Goal: Check status: Check status

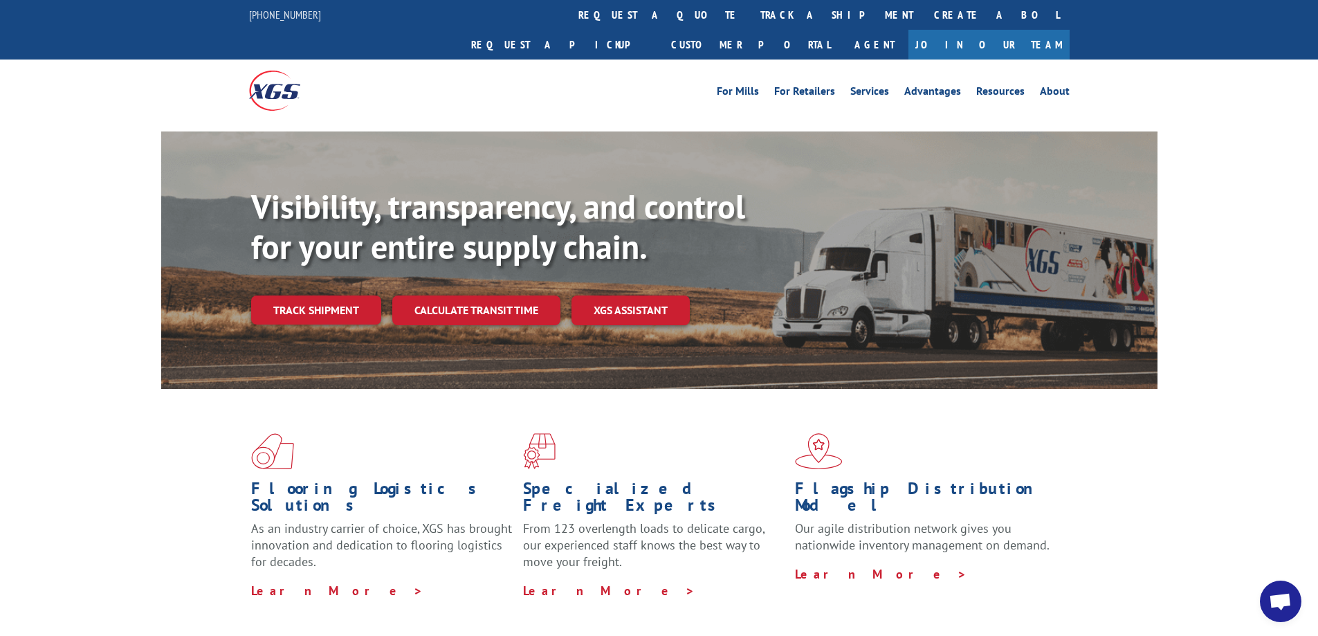
click at [923, 19] on link "Create a BOL" at bounding box center [996, 15] width 146 height 30
click at [0, 0] on div "Bill of Lading If you are an existing XGS customer, please log in to the Custom…" at bounding box center [0, 0] width 0 height 0
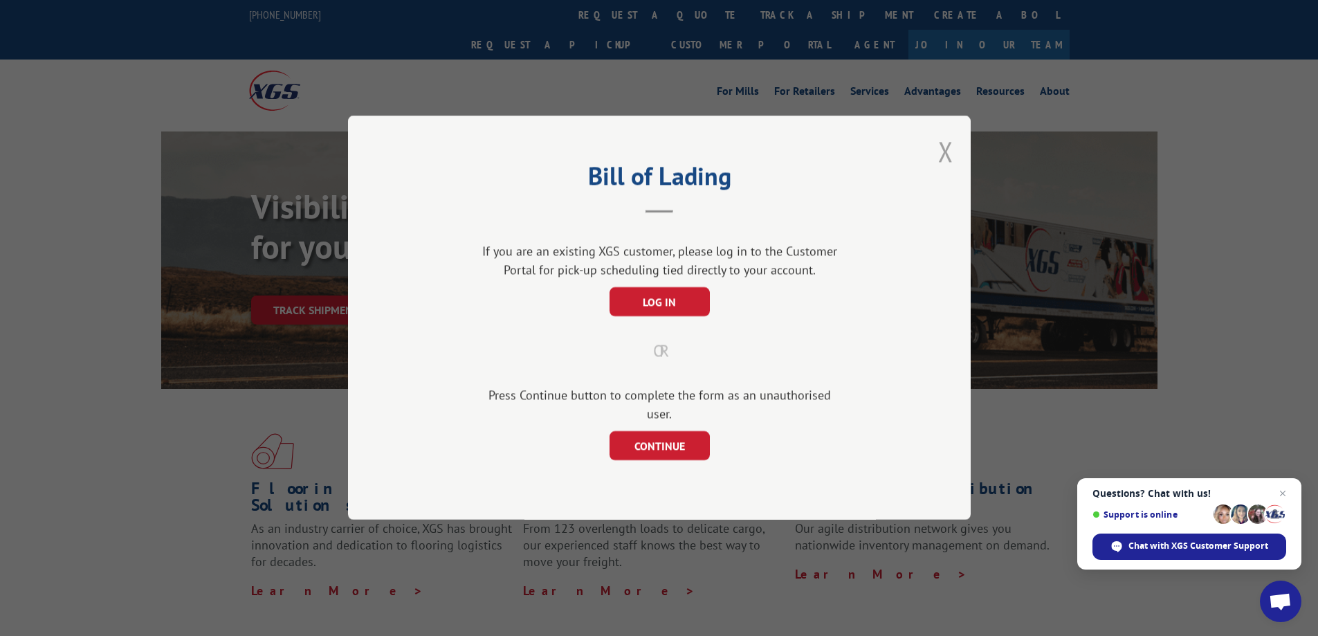
click at [943, 162] on button "Close modal" at bounding box center [945, 151] width 15 height 37
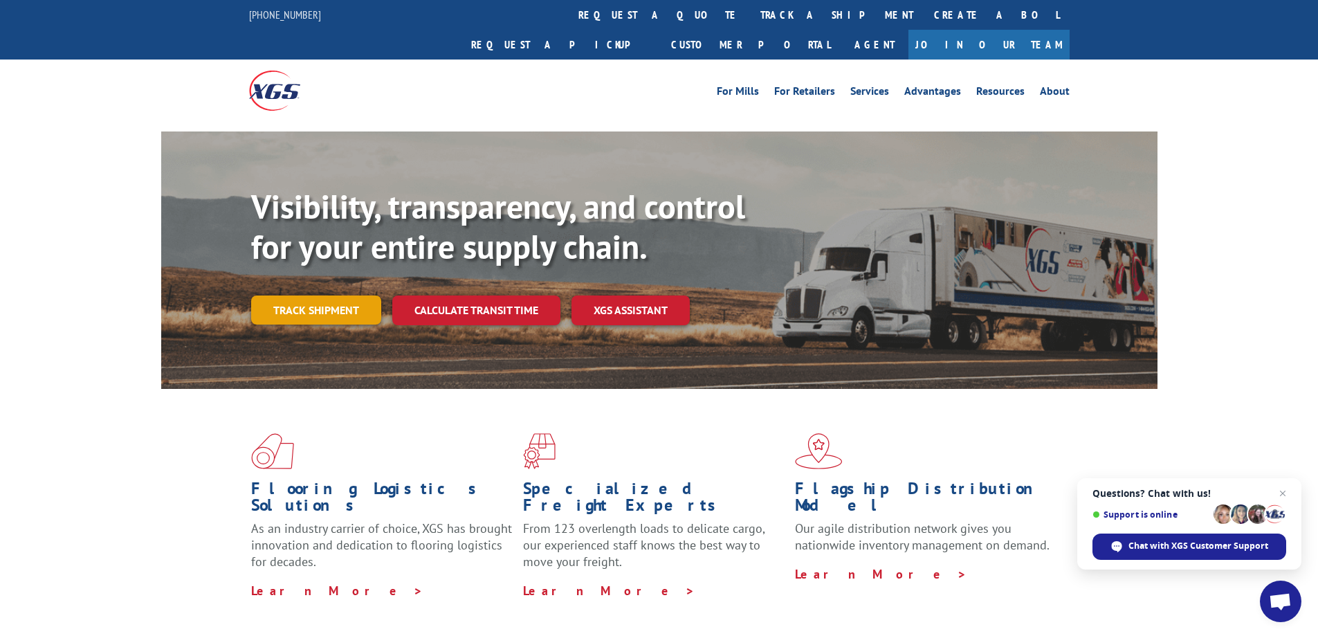
click at [325, 295] on link "Track shipment" at bounding box center [316, 309] width 130 height 29
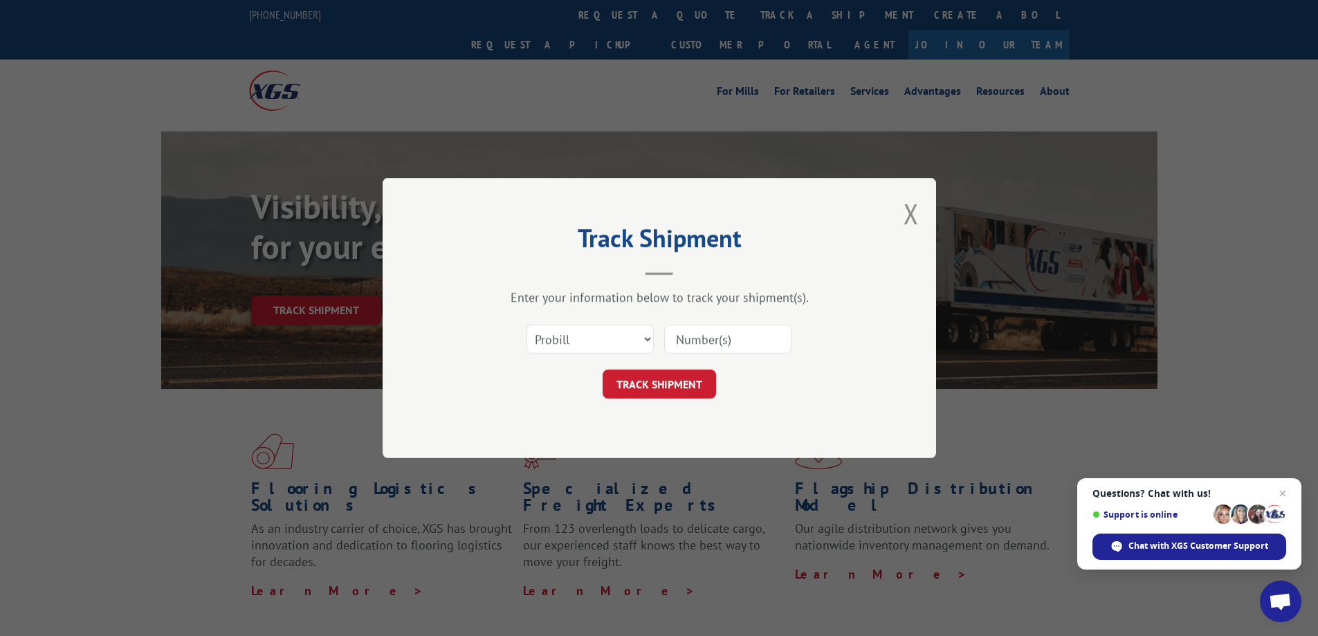
click at [693, 342] on input at bounding box center [727, 338] width 127 height 29
type input "17402305"
click at [687, 388] on button "TRACK SHIPMENT" at bounding box center [658, 383] width 113 height 29
